Goal: Check status: Check status

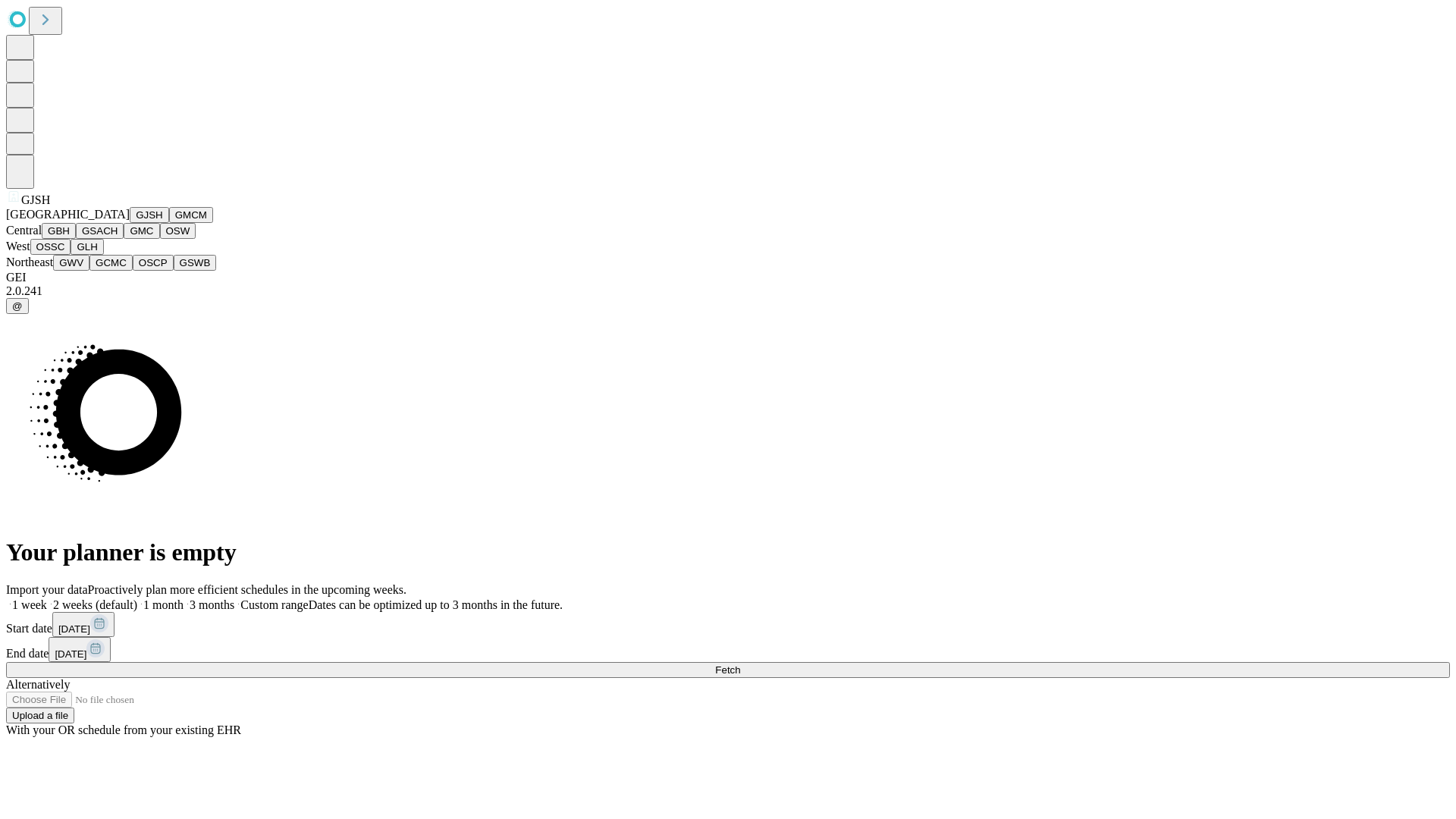
click at [130, 223] on button "GJSH" at bounding box center [149, 215] width 39 height 16
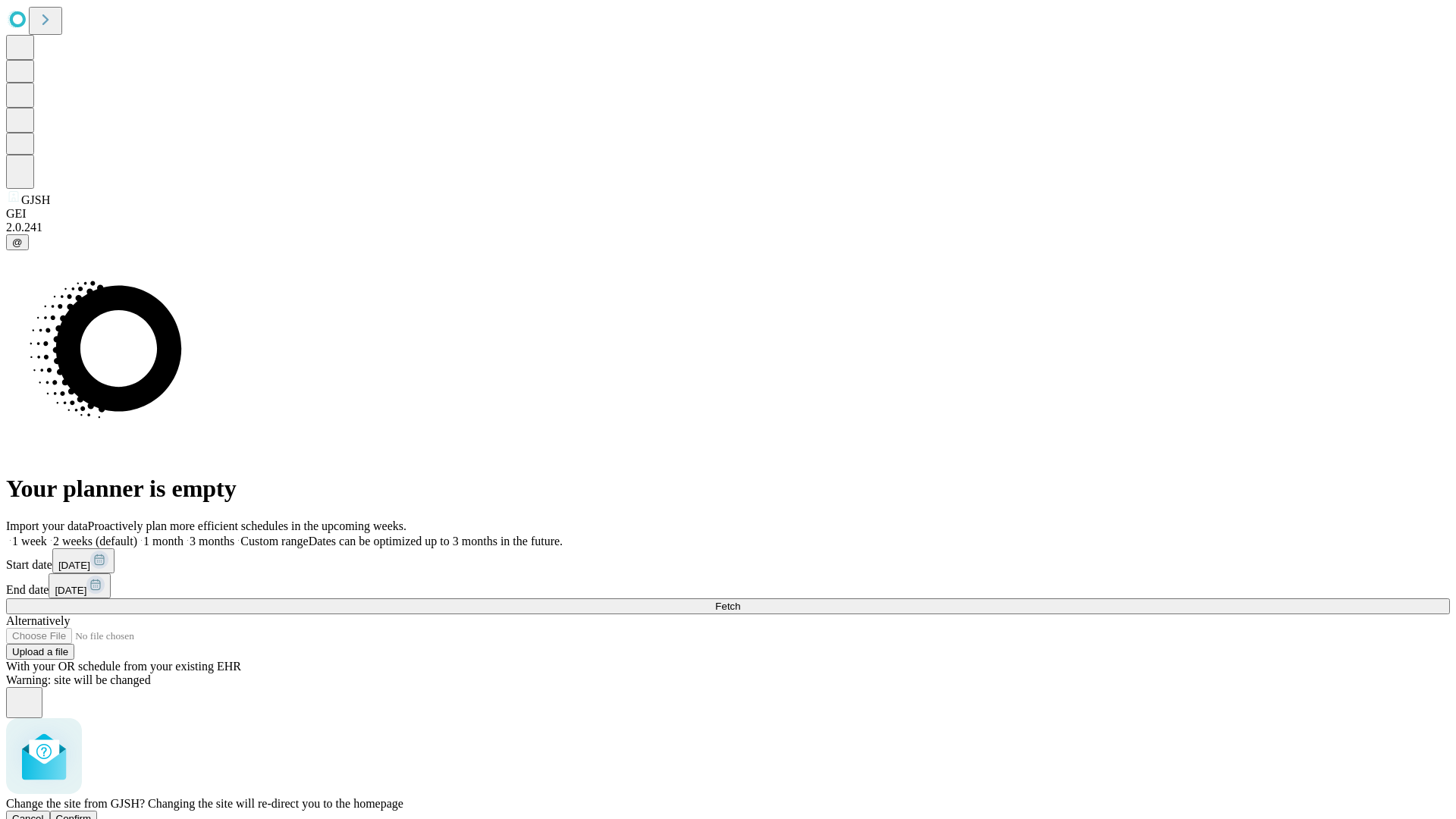
click at [92, 813] on span "Confirm" at bounding box center [74, 818] width 36 height 11
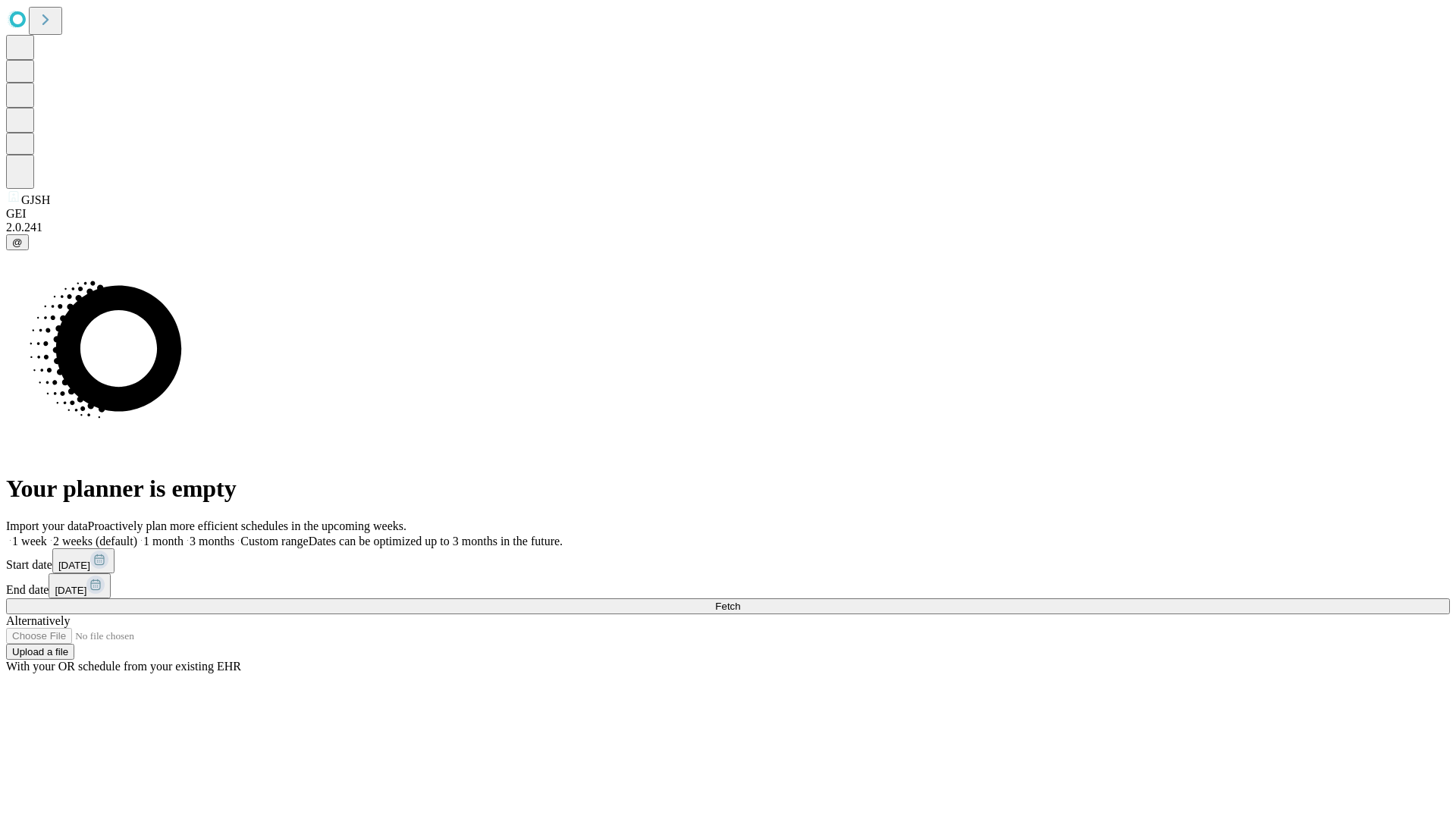
click at [137, 535] on label "2 weeks (default)" at bounding box center [92, 541] width 90 height 13
click at [740, 601] on span "Fetch" at bounding box center [727, 606] width 25 height 11
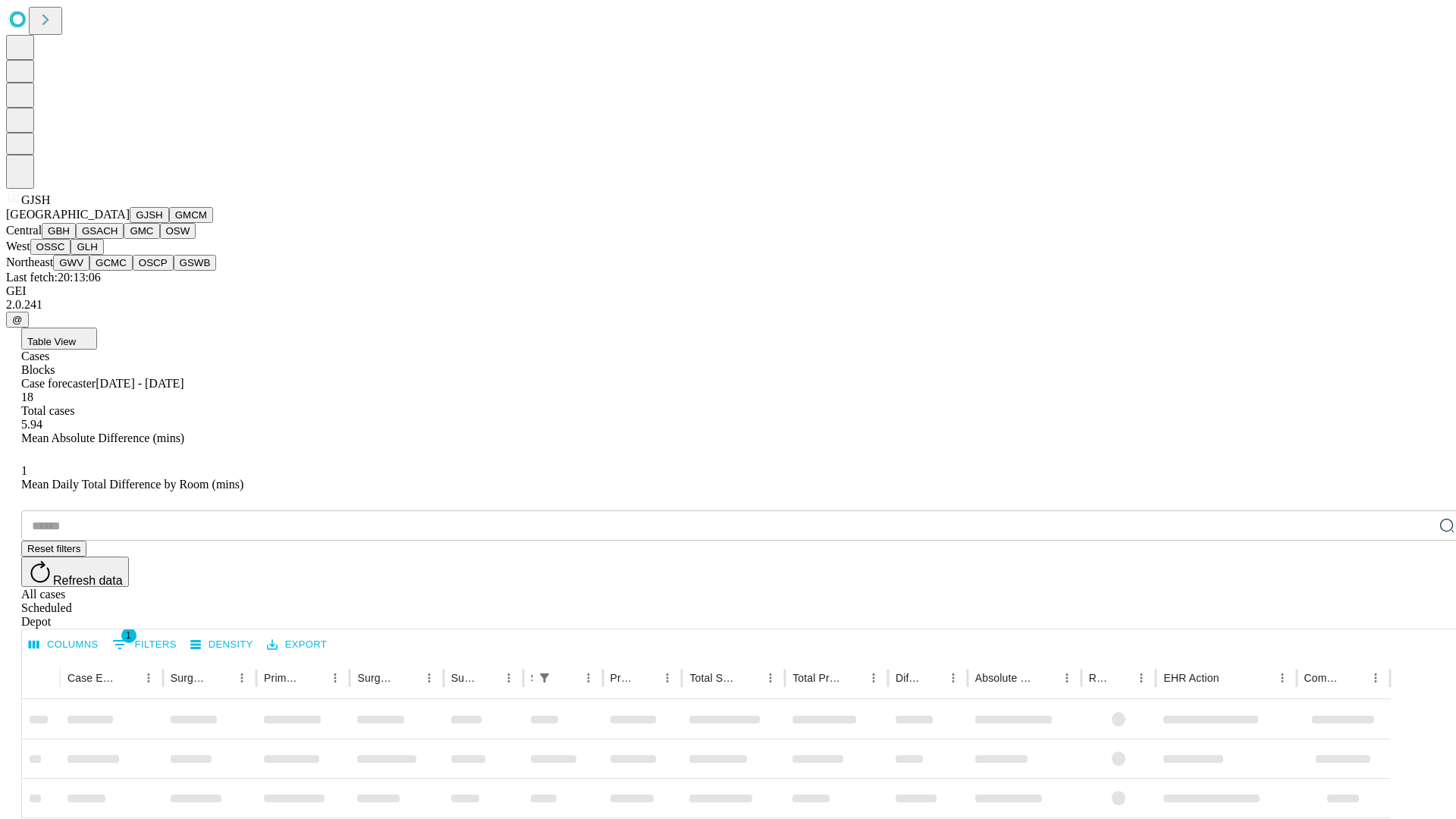
click at [169, 223] on button "GMCM" at bounding box center [191, 215] width 44 height 16
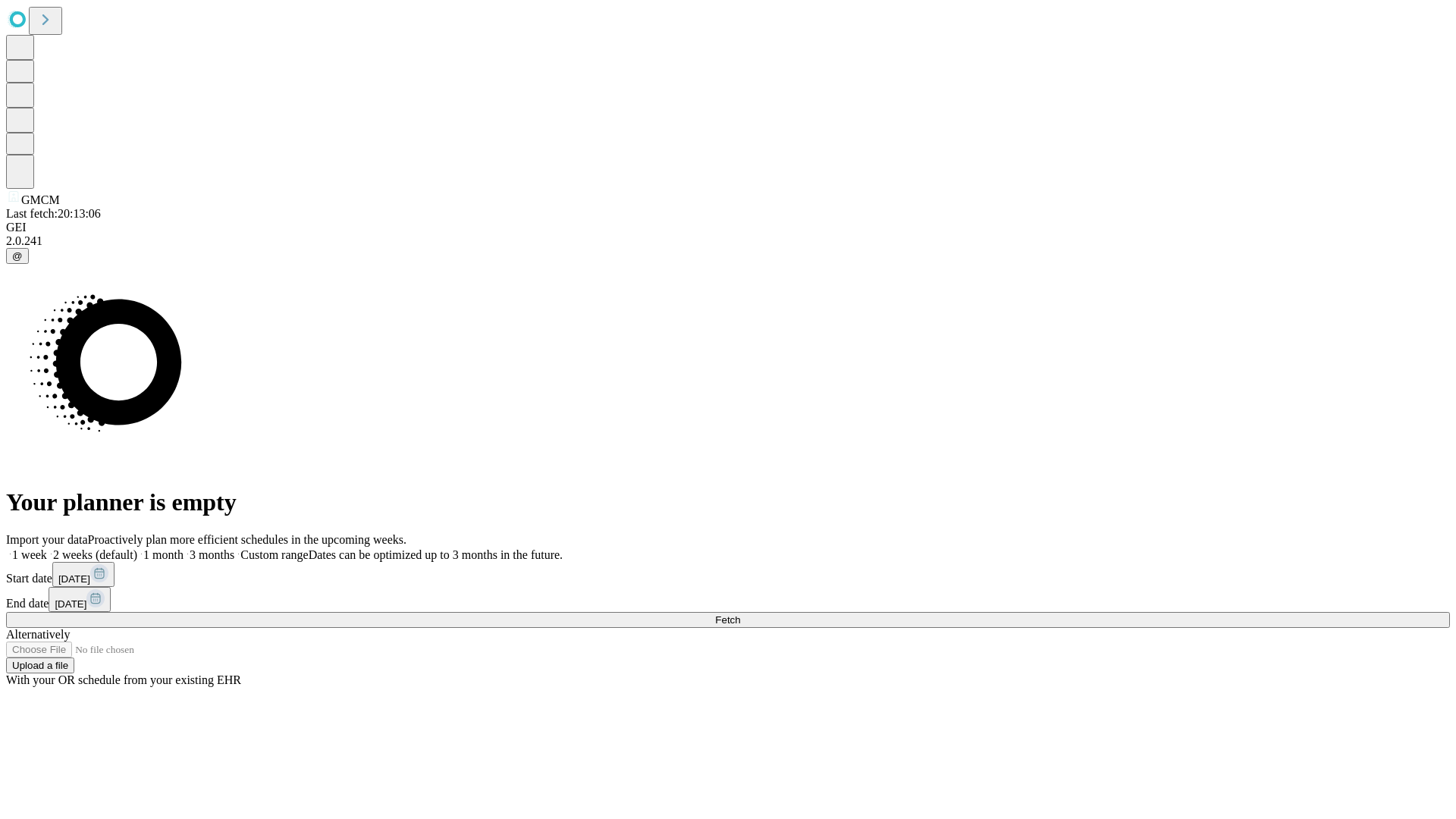
click at [137, 549] on label "2 weeks (default)" at bounding box center [92, 555] width 90 height 13
click at [740, 614] on span "Fetch" at bounding box center [727, 619] width 25 height 11
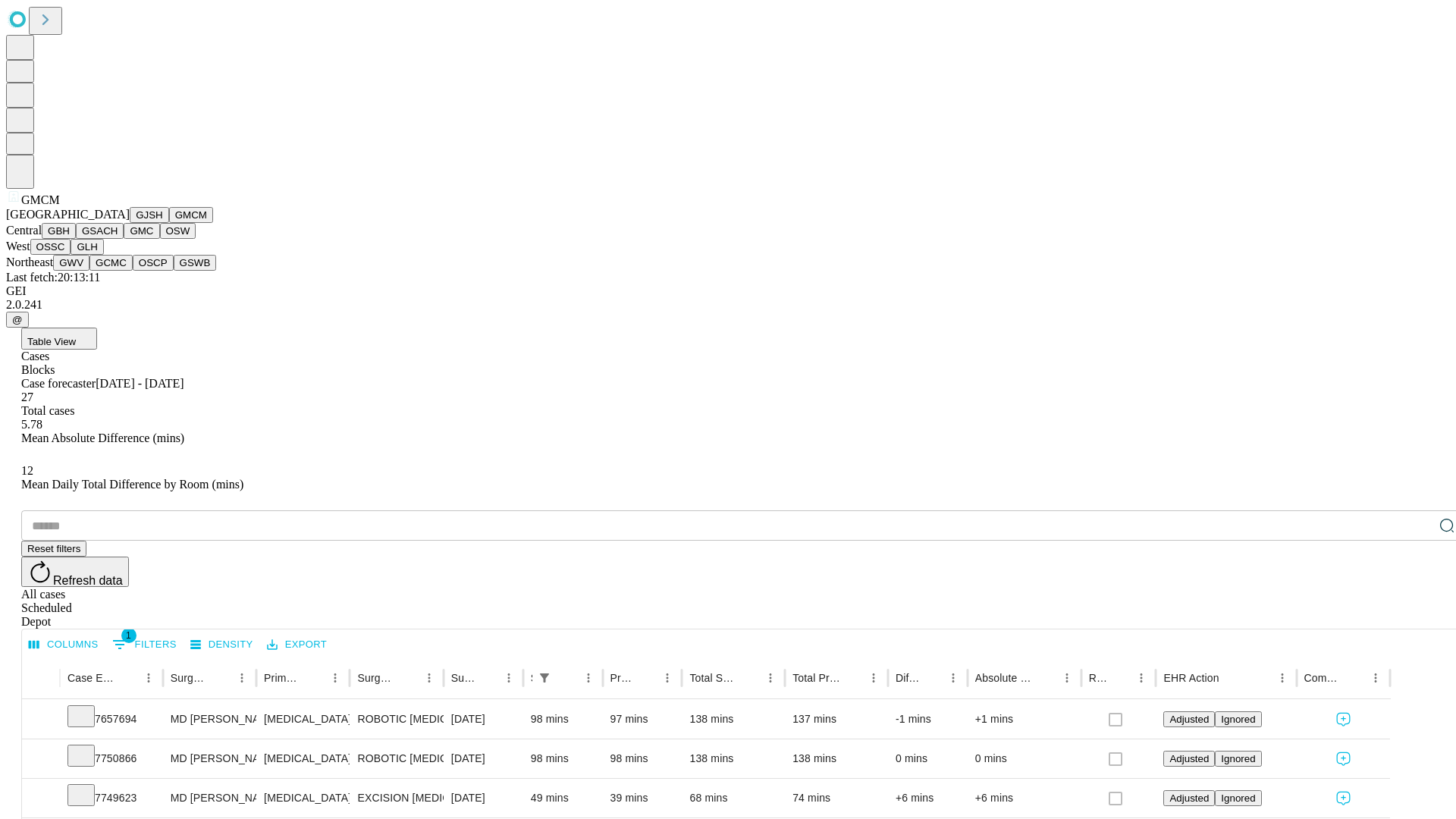
click at [76, 239] on button "GBH" at bounding box center [59, 230] width 34 height 16
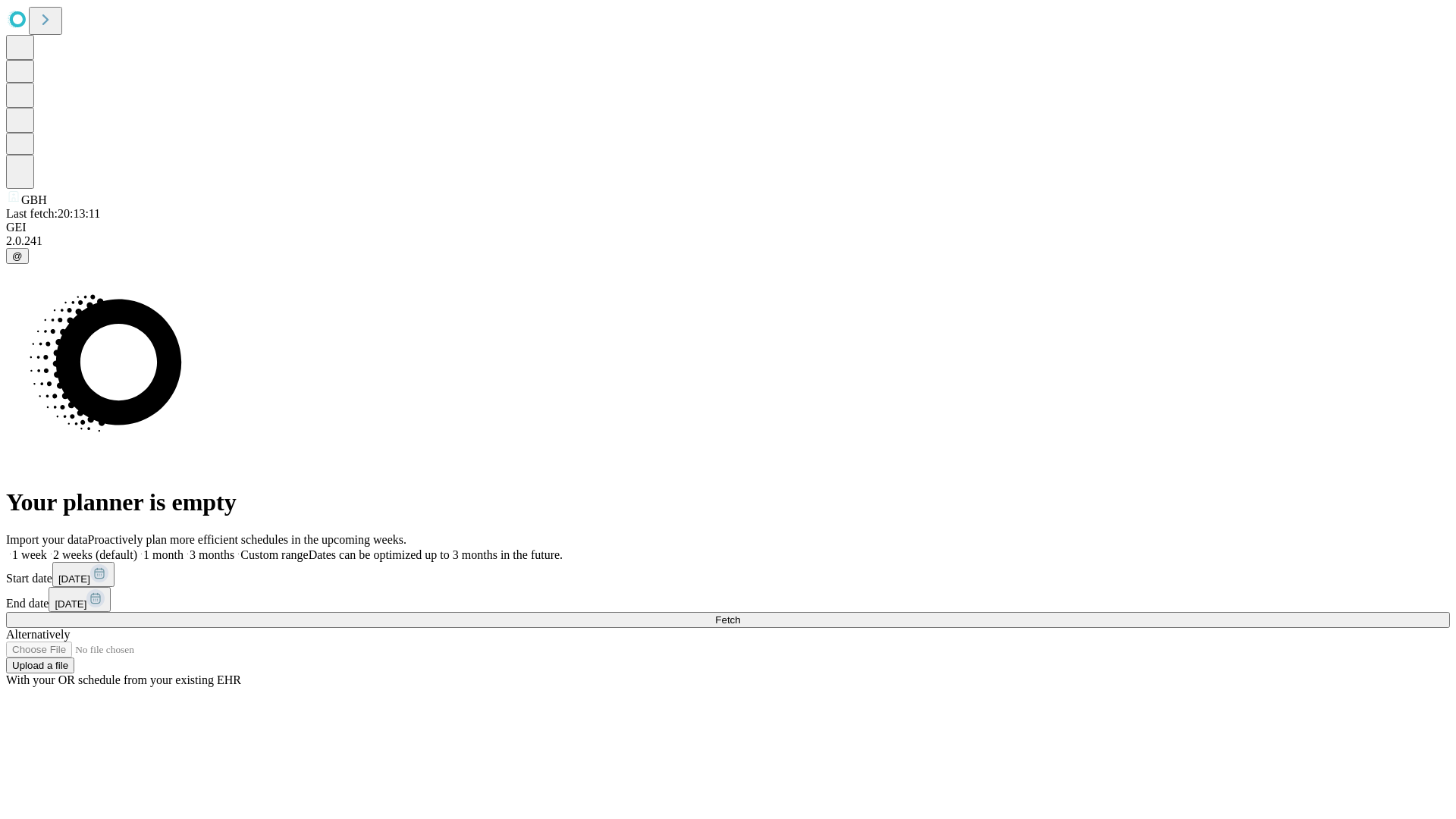
click at [137, 549] on label "2 weeks (default)" at bounding box center [92, 555] width 90 height 13
click at [740, 614] on span "Fetch" at bounding box center [727, 619] width 25 height 11
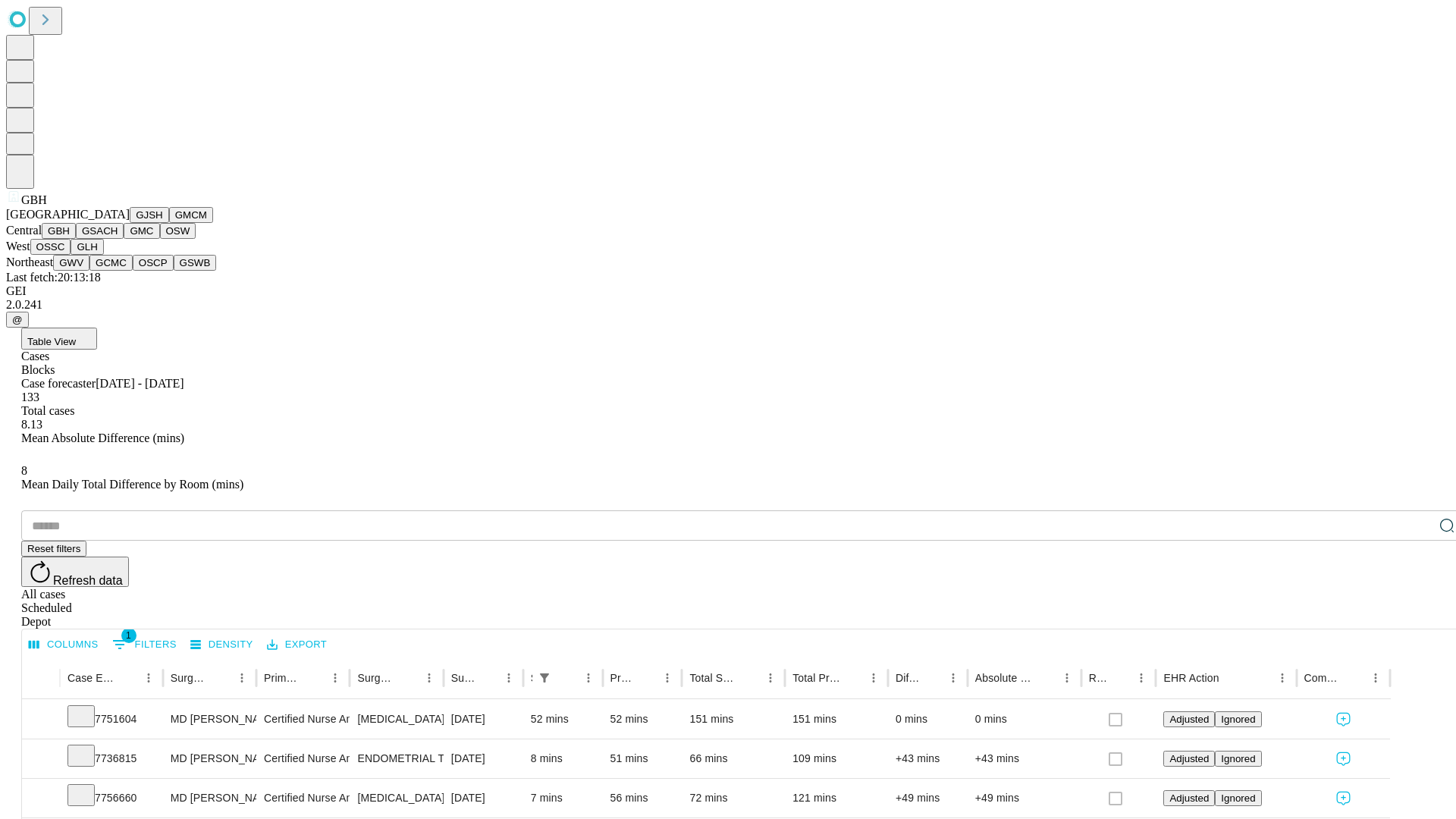
click at [118, 239] on button "GSACH" at bounding box center [100, 230] width 48 height 16
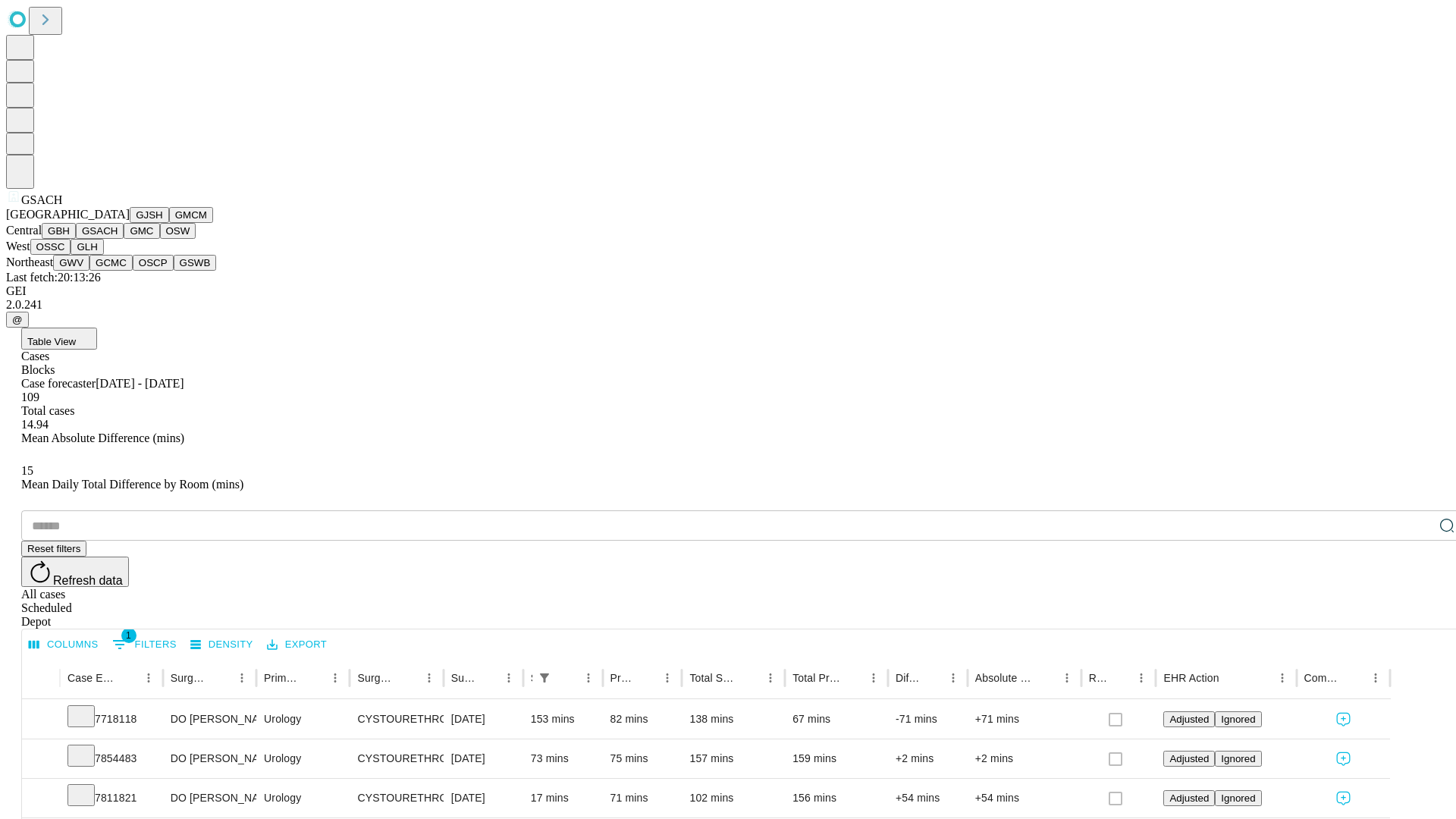
click at [124, 239] on button "GMC" at bounding box center [142, 230] width 36 height 16
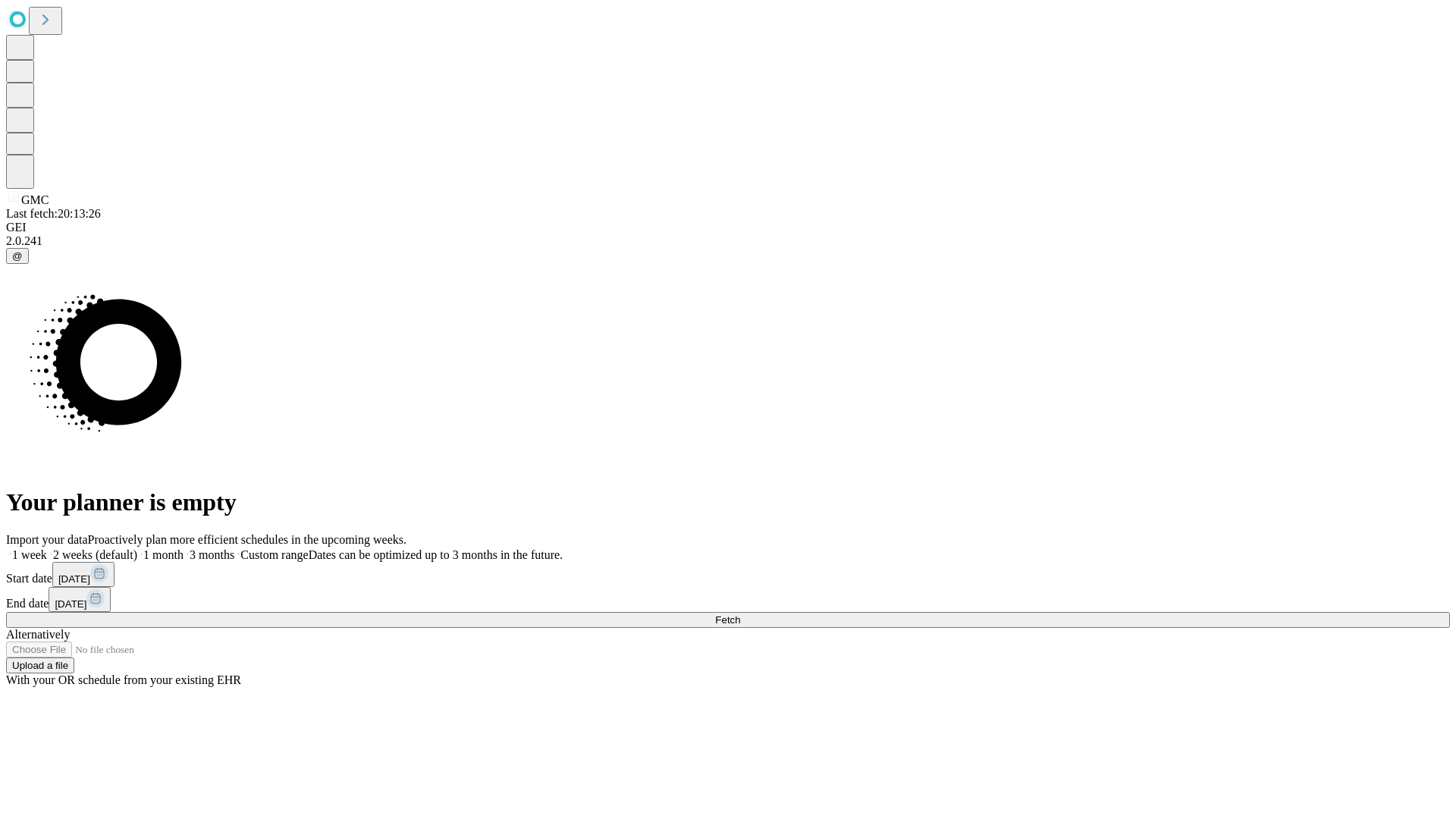
click at [740, 614] on span "Fetch" at bounding box center [727, 619] width 25 height 11
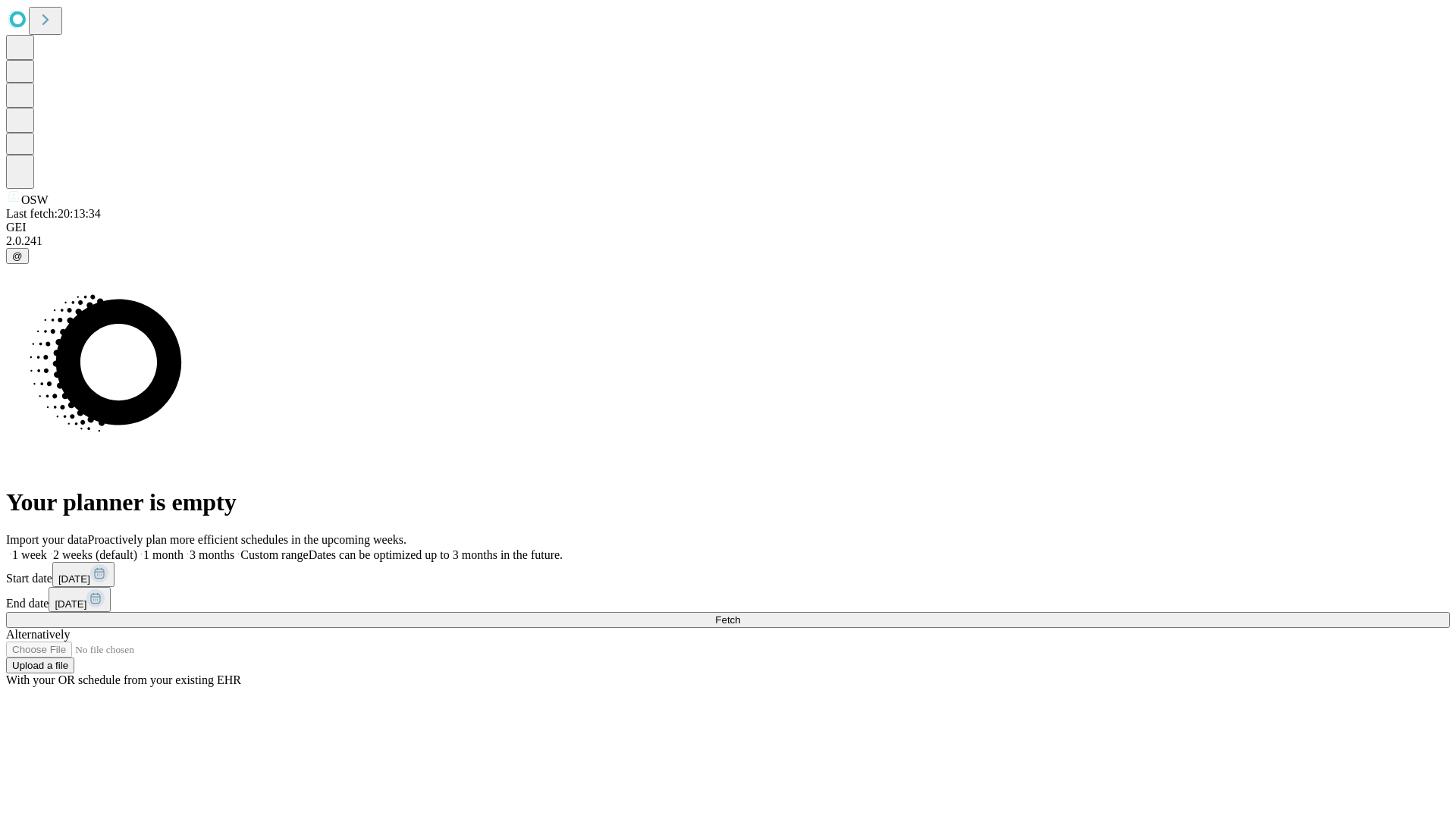
click at [137, 549] on label "2 weeks (default)" at bounding box center [92, 555] width 90 height 13
click at [740, 614] on span "Fetch" at bounding box center [727, 619] width 25 height 11
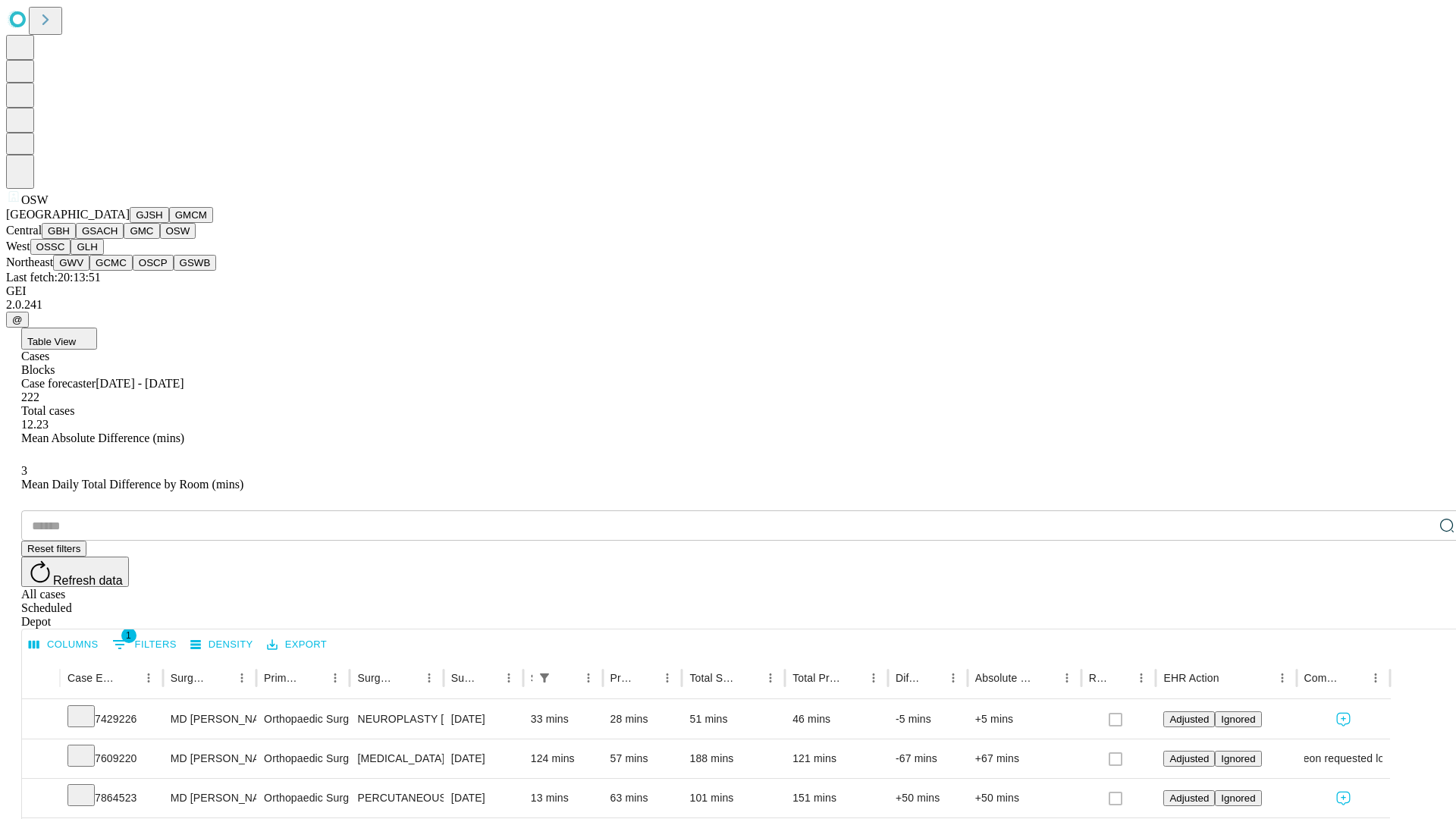
click at [72, 255] on button "OSSC" at bounding box center [51, 247] width 41 height 16
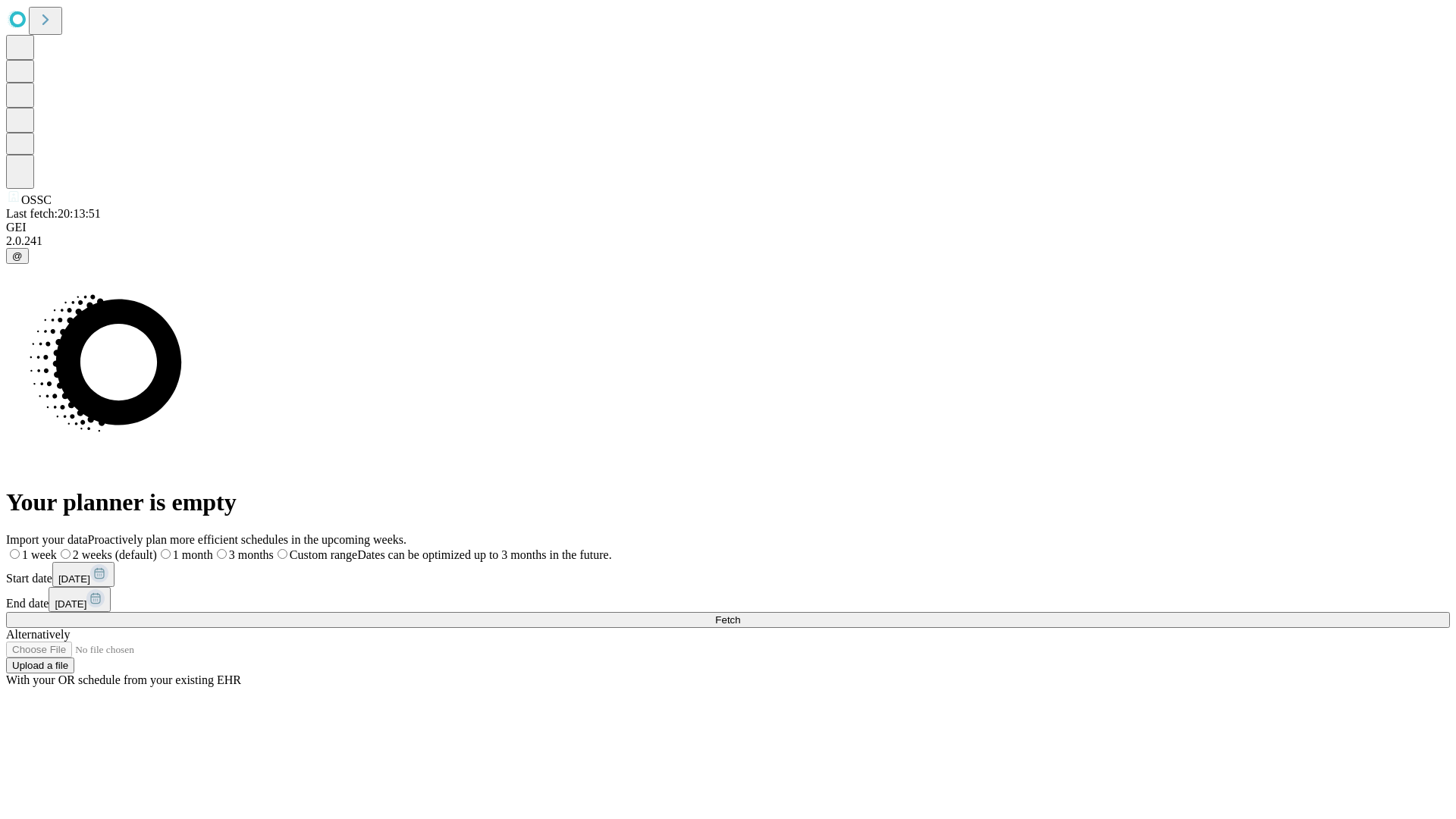
click at [740, 614] on span "Fetch" at bounding box center [727, 619] width 25 height 11
click at [137, 549] on label "2 weeks (default)" at bounding box center [92, 555] width 90 height 13
click at [740, 614] on span "Fetch" at bounding box center [727, 619] width 25 height 11
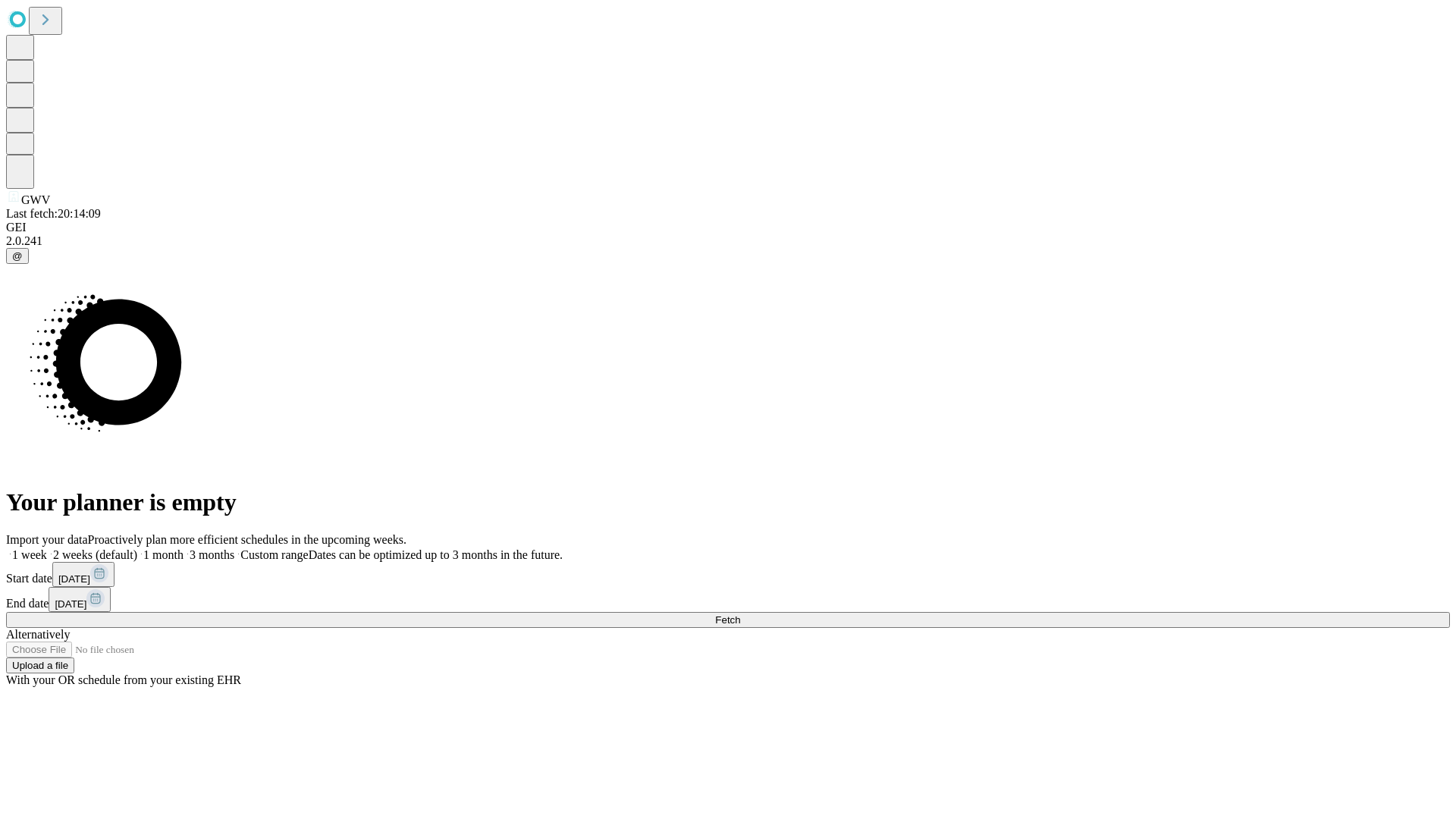
click at [137, 549] on label "2 weeks (default)" at bounding box center [92, 555] width 90 height 13
click at [740, 614] on span "Fetch" at bounding box center [727, 619] width 25 height 11
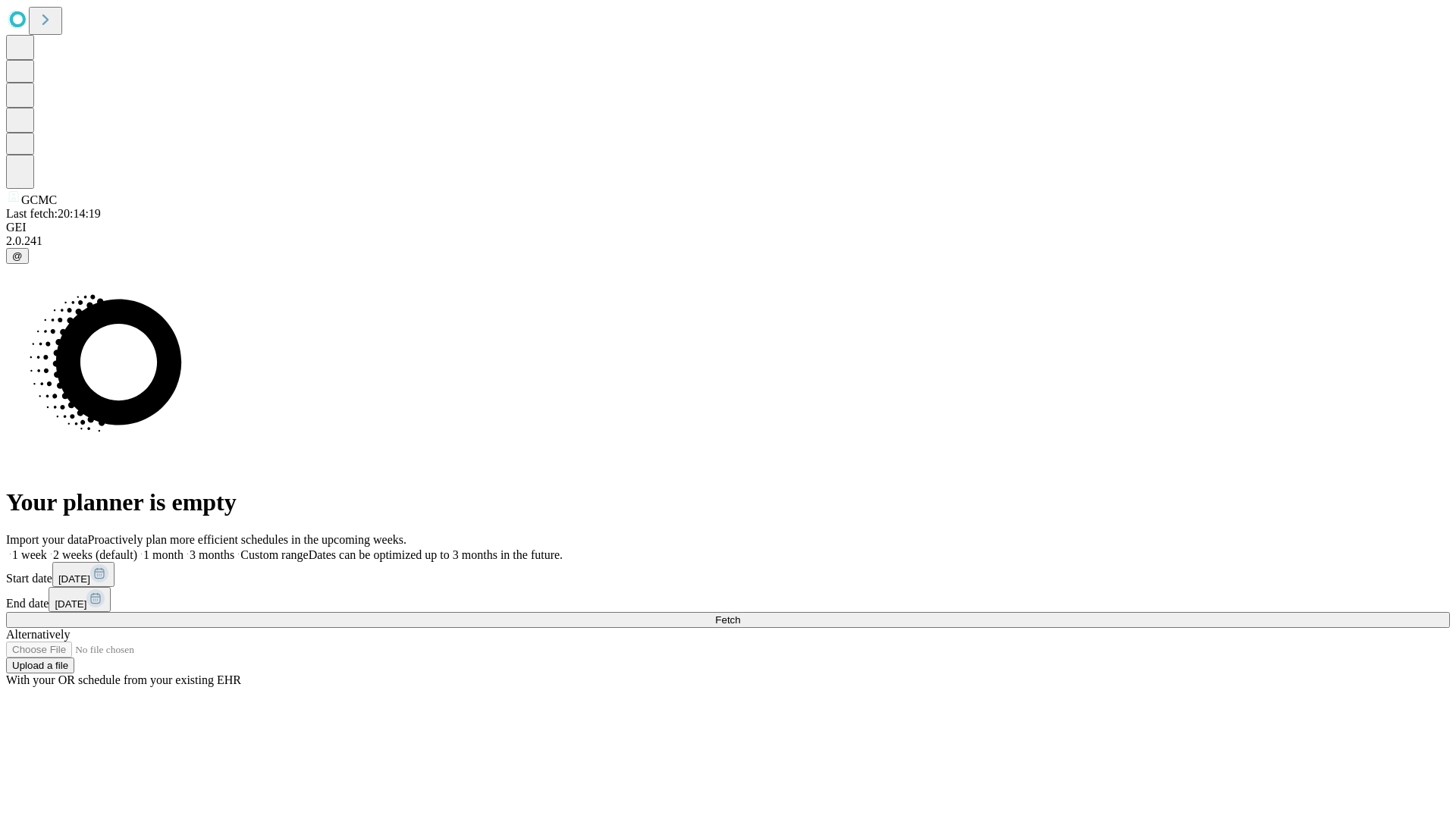
click at [740, 614] on span "Fetch" at bounding box center [727, 619] width 25 height 11
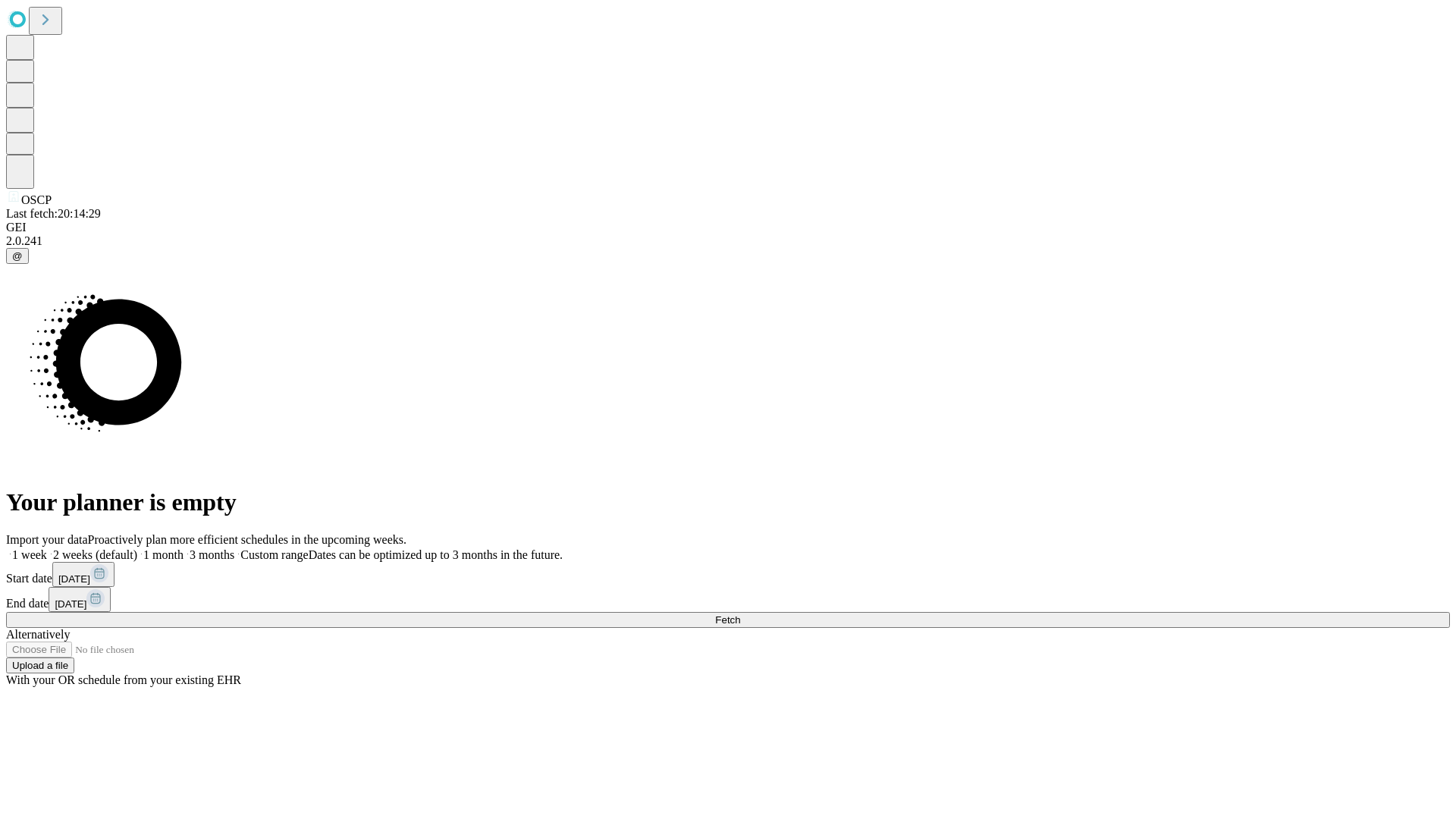
click at [137, 549] on label "2 weeks (default)" at bounding box center [92, 555] width 90 height 13
click at [740, 614] on span "Fetch" at bounding box center [727, 619] width 25 height 11
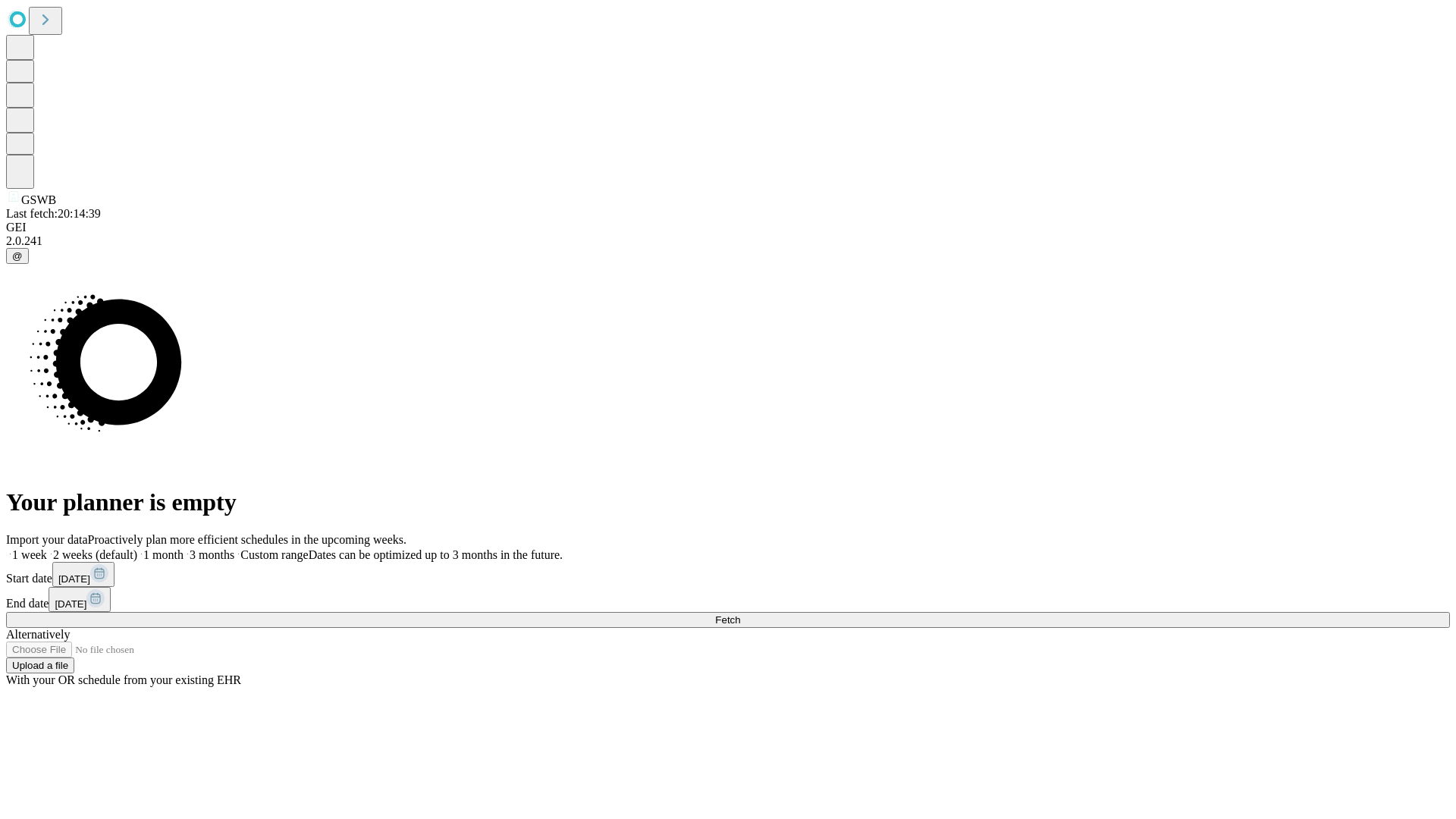
click at [740, 614] on span "Fetch" at bounding box center [727, 619] width 25 height 11
